Goal: Task Accomplishment & Management: Complete application form

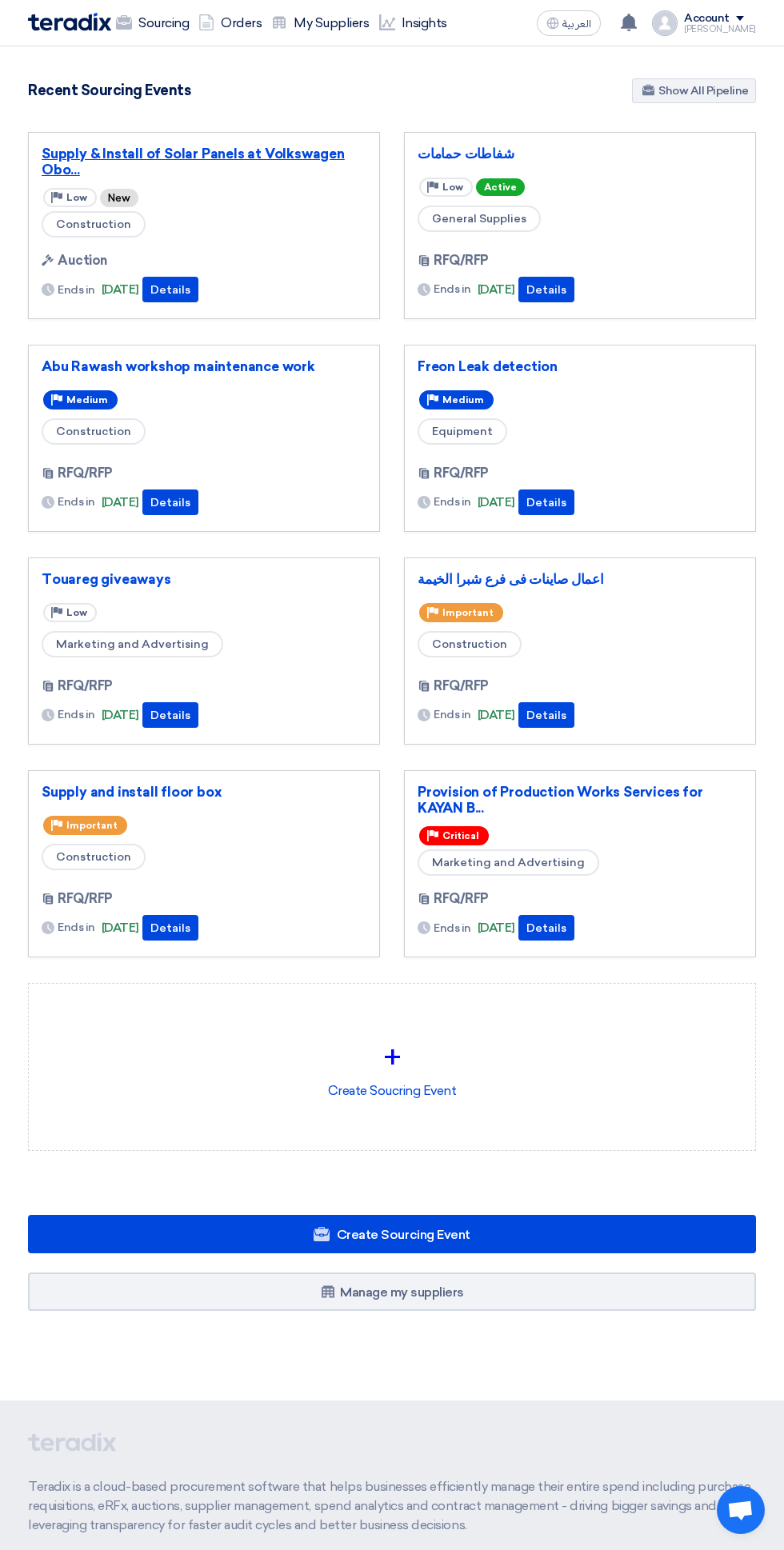
click at [188, 154] on link "Supply & Install of Solar Panels at Volkswagen Obo..." at bounding box center [204, 162] width 324 height 32
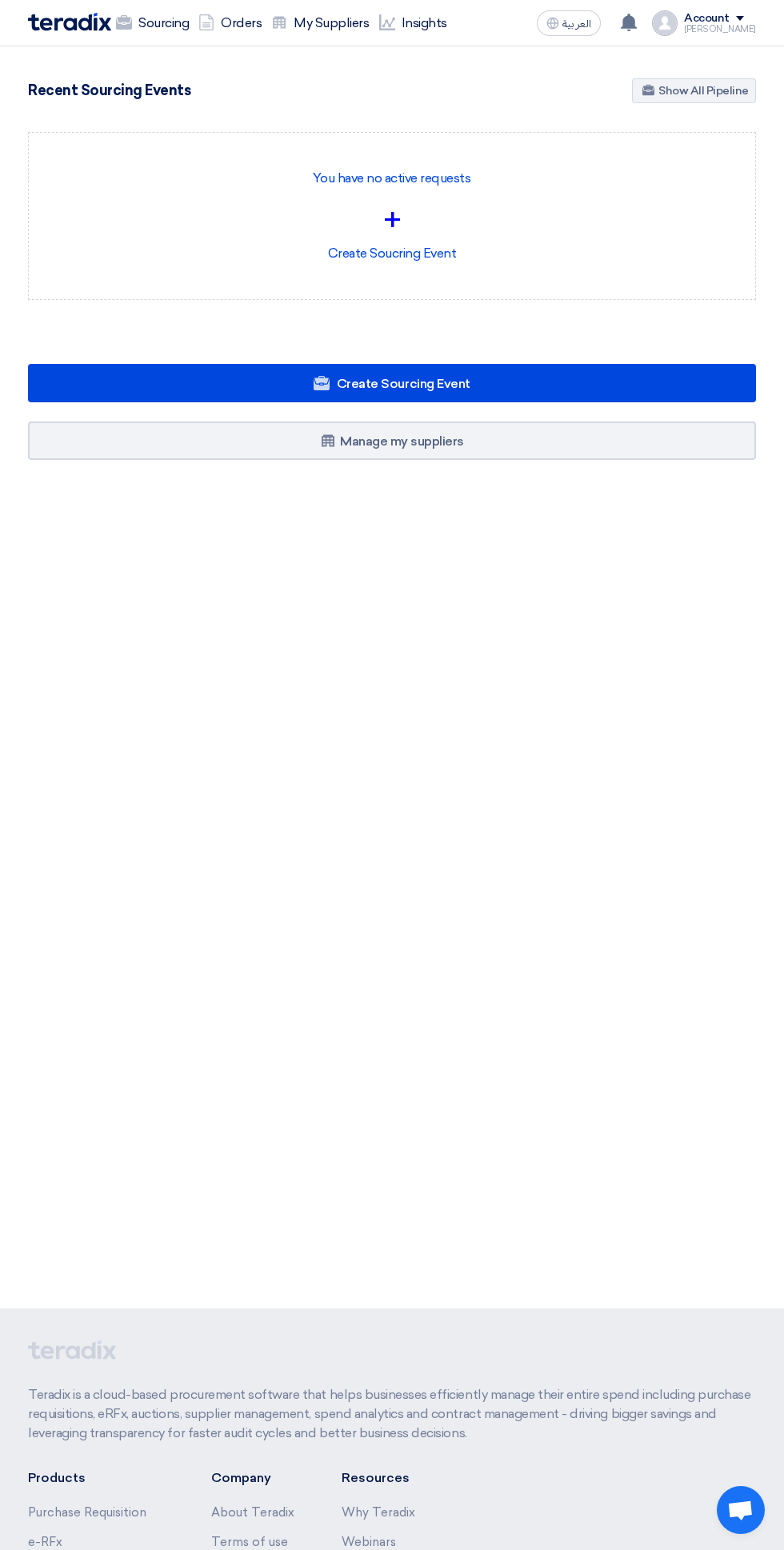
click at [145, 27] on link "Sourcing" at bounding box center [152, 23] width 82 height 35
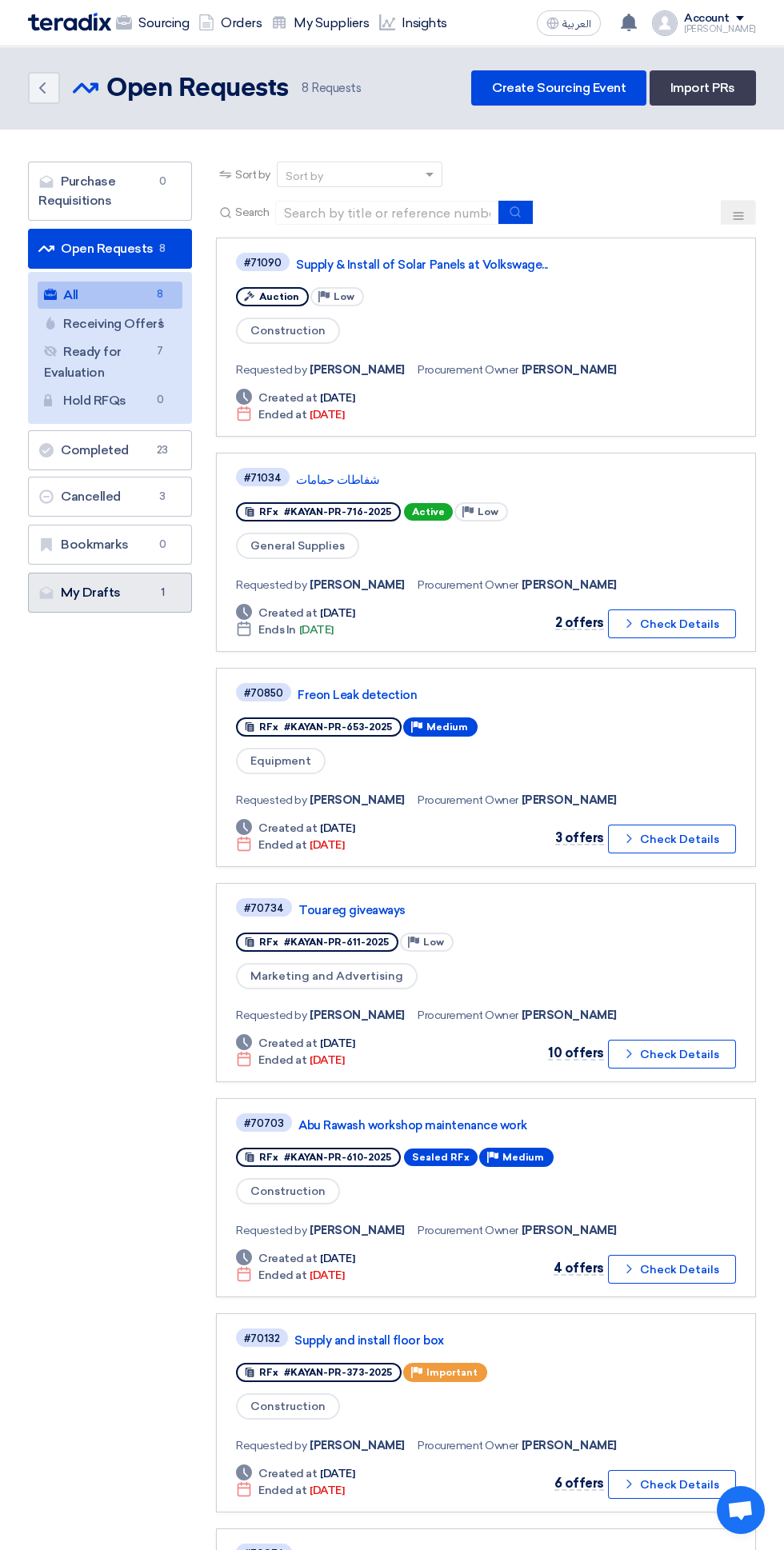
click at [161, 585] on span "1" at bounding box center [163, 593] width 19 height 16
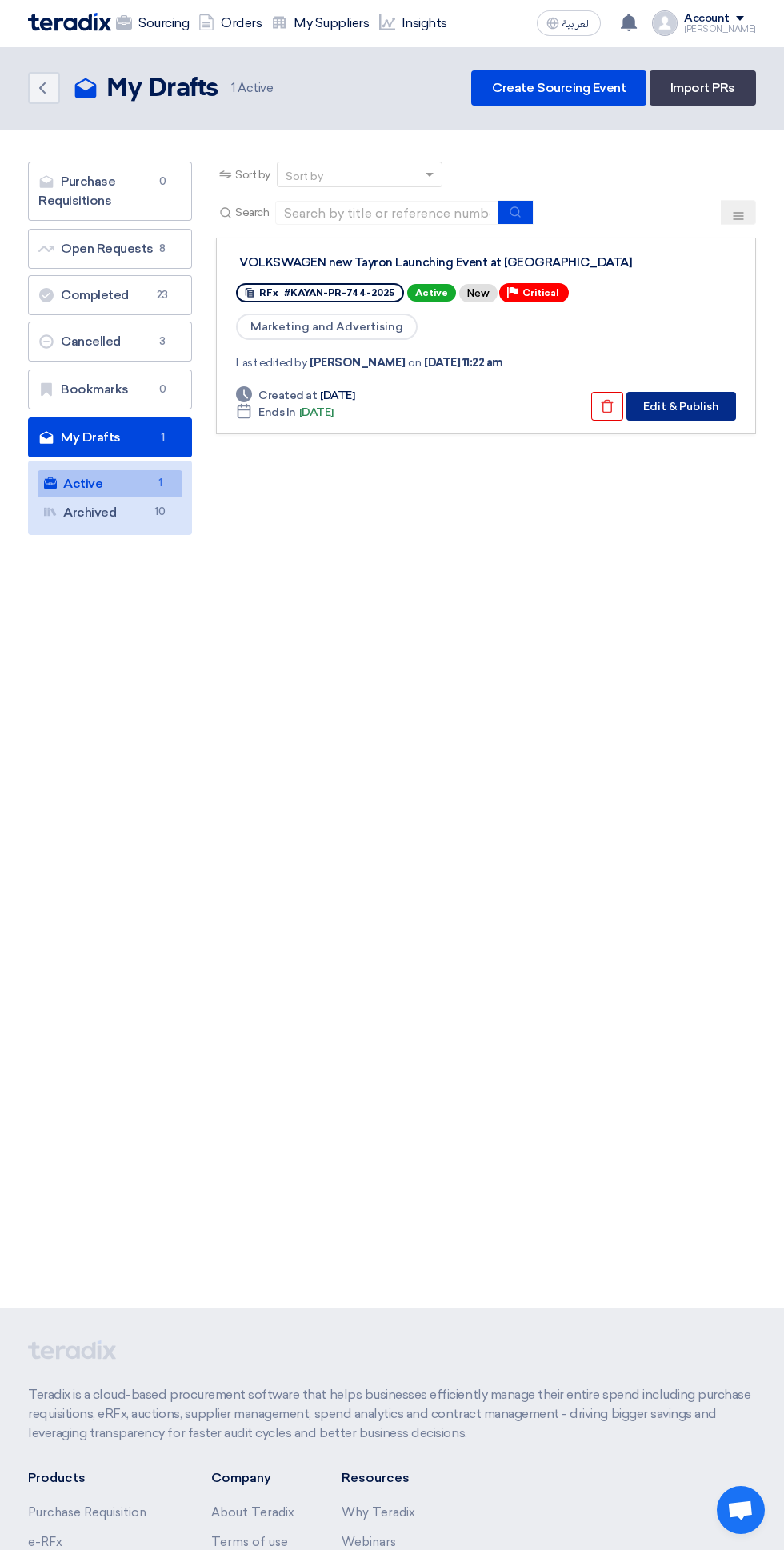
click at [692, 401] on button "Edit & Publish" at bounding box center [681, 407] width 109 height 29
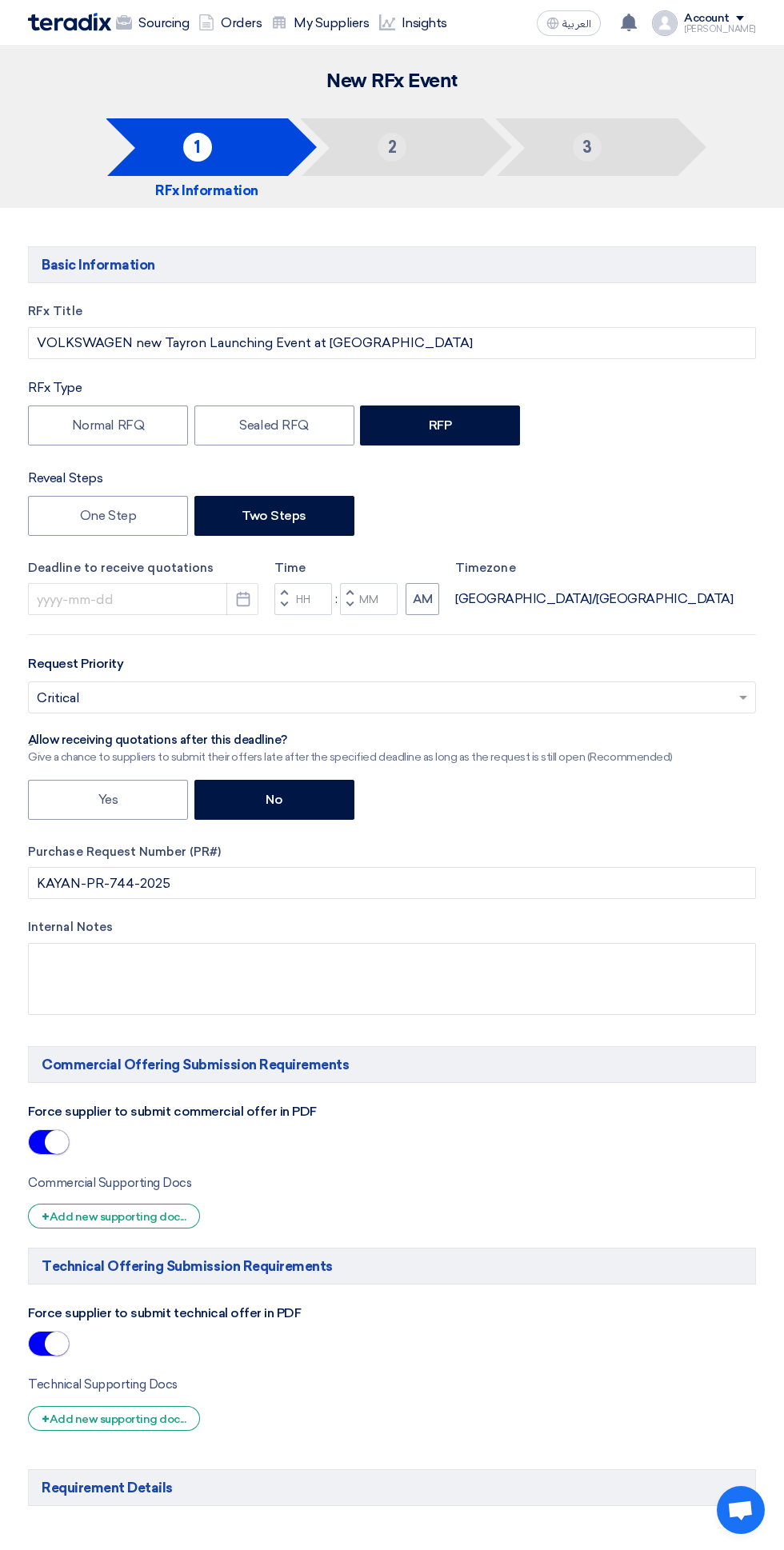
type input "[DATE]"
type input "12"
type input "00"
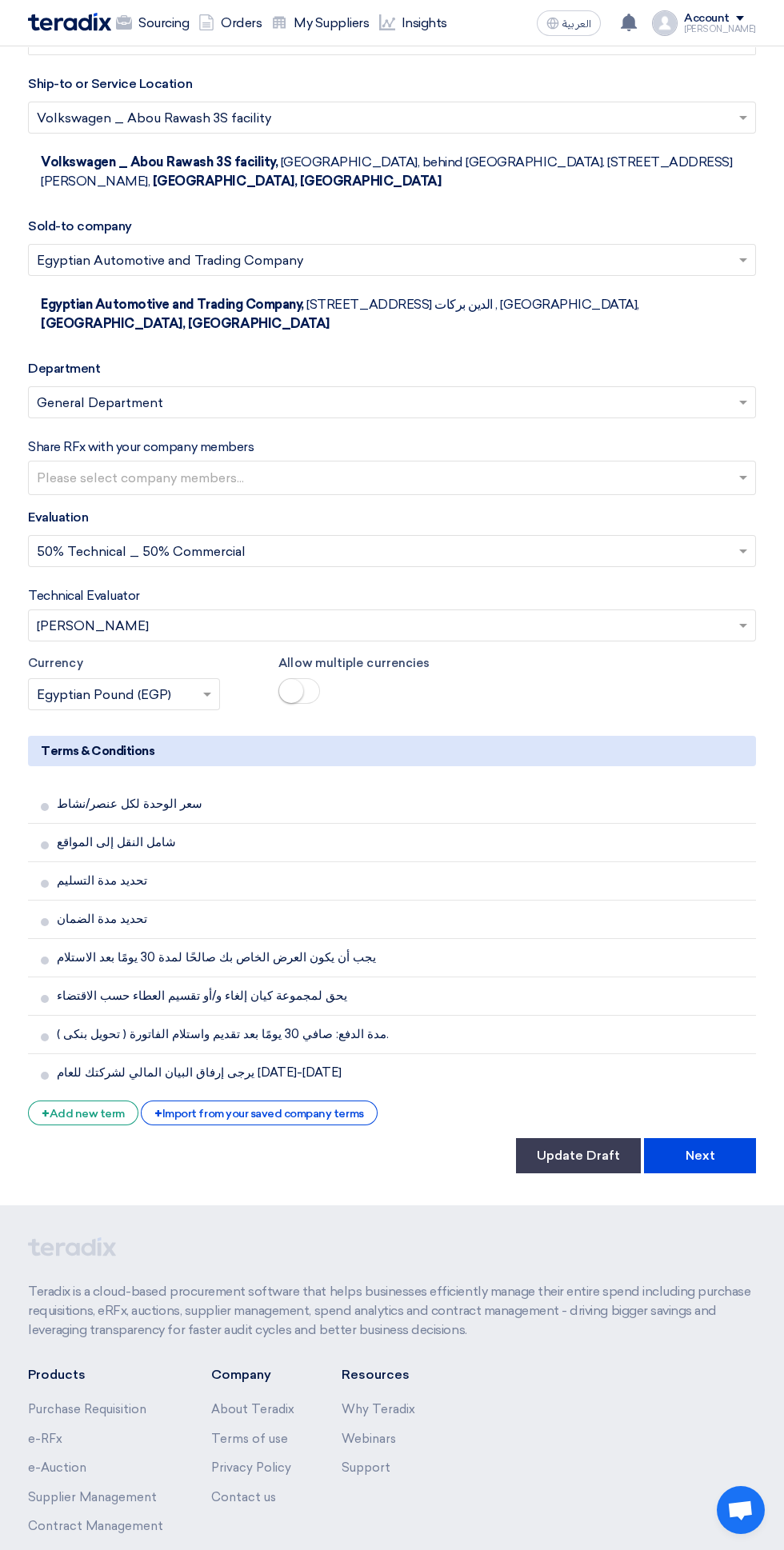
scroll to position [2222, 0]
click at [712, 1139] on button "Next" at bounding box center [699, 1156] width 112 height 35
